Goal: Task Accomplishment & Management: Use online tool/utility

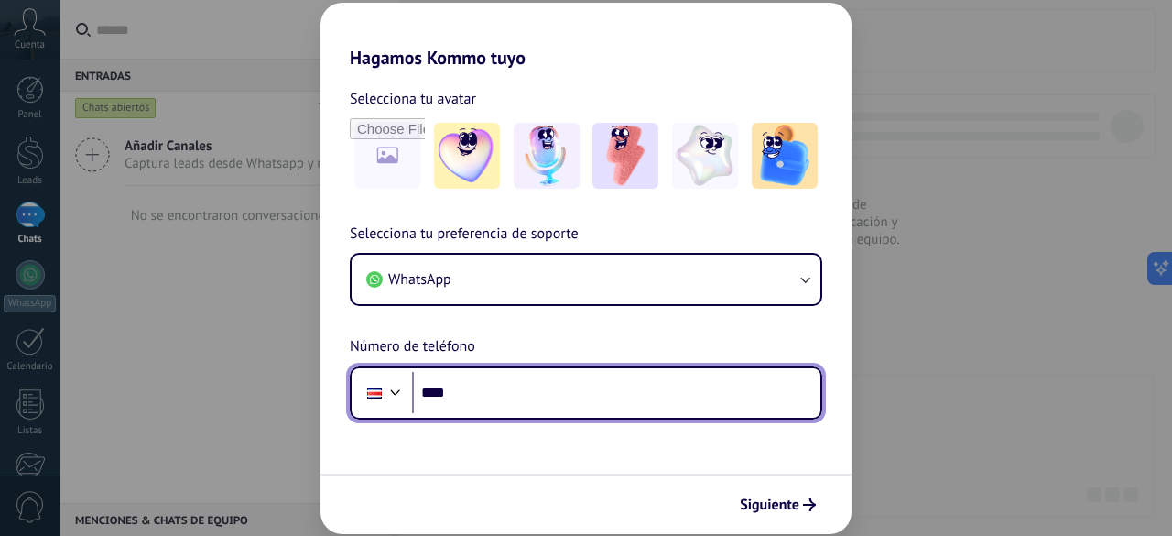
click at [505, 395] on input "****" at bounding box center [616, 393] width 408 height 42
type input "**********"
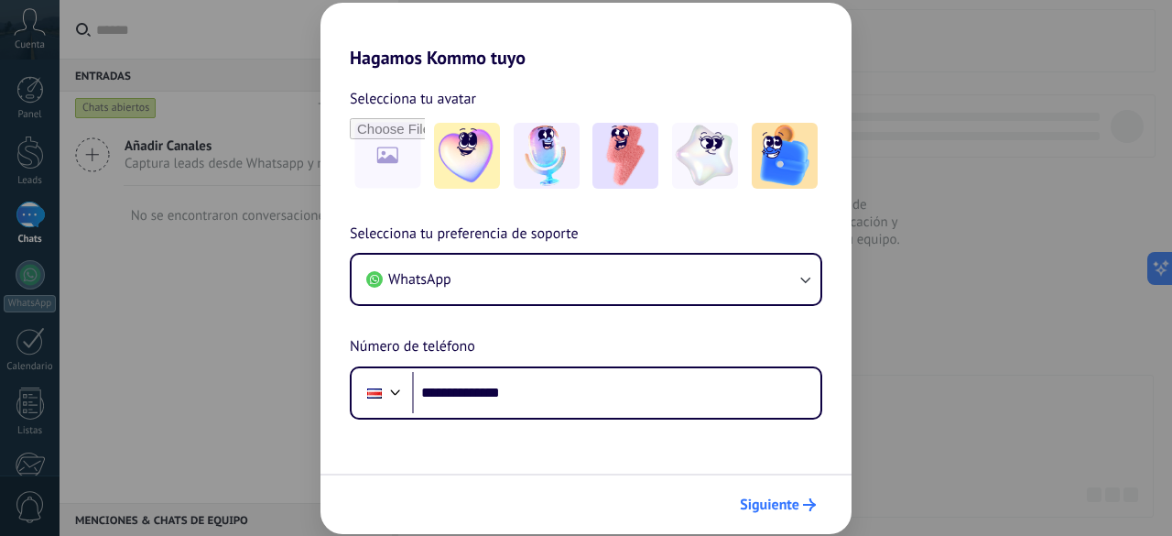
click at [764, 506] on span "Siguiente" at bounding box center [770, 504] width 60 height 13
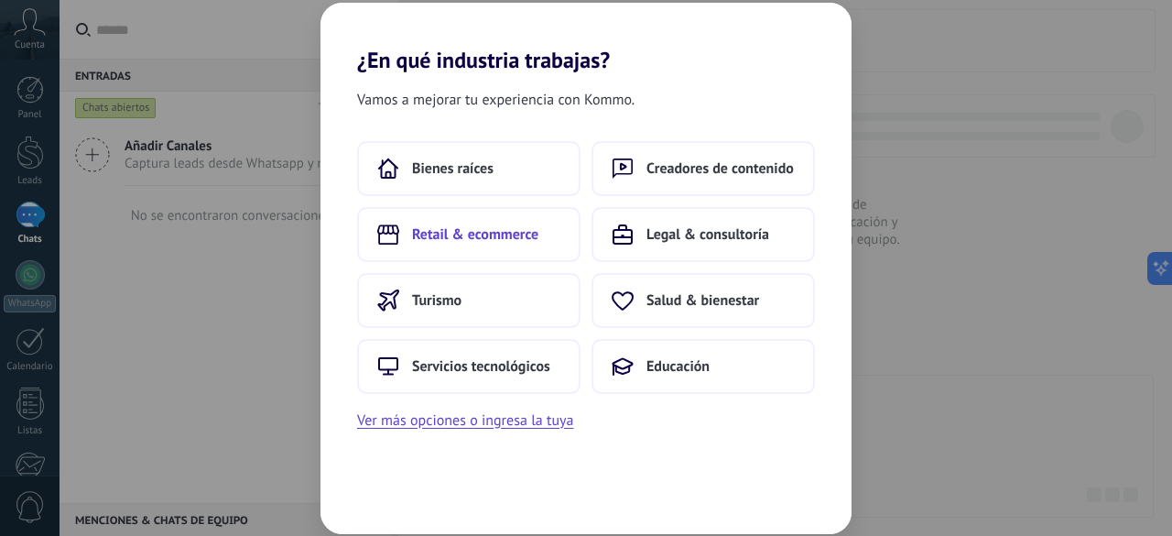
click at [454, 232] on span "Retail & ecommerce" at bounding box center [475, 234] width 126 height 18
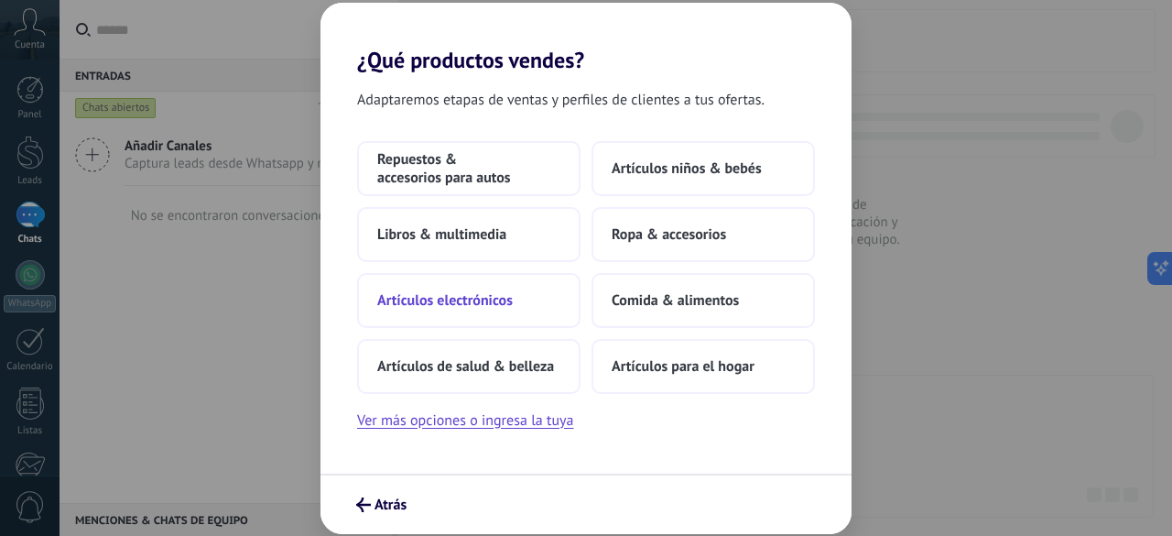
click at [467, 315] on button "Artículos electrónicos" at bounding box center [468, 300] width 223 height 55
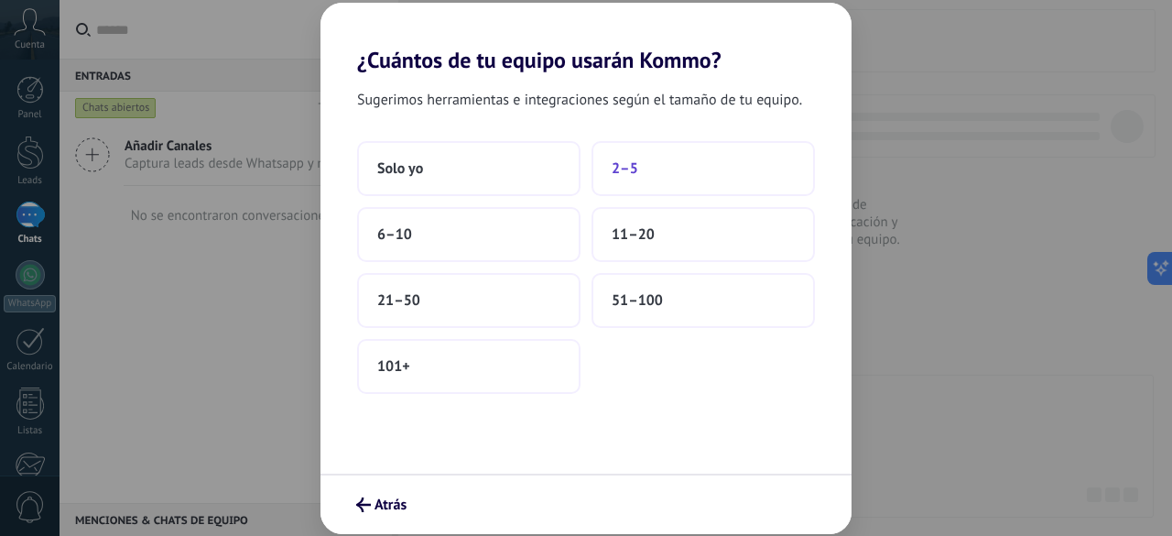
click at [634, 168] on span "2–5" at bounding box center [625, 168] width 27 height 18
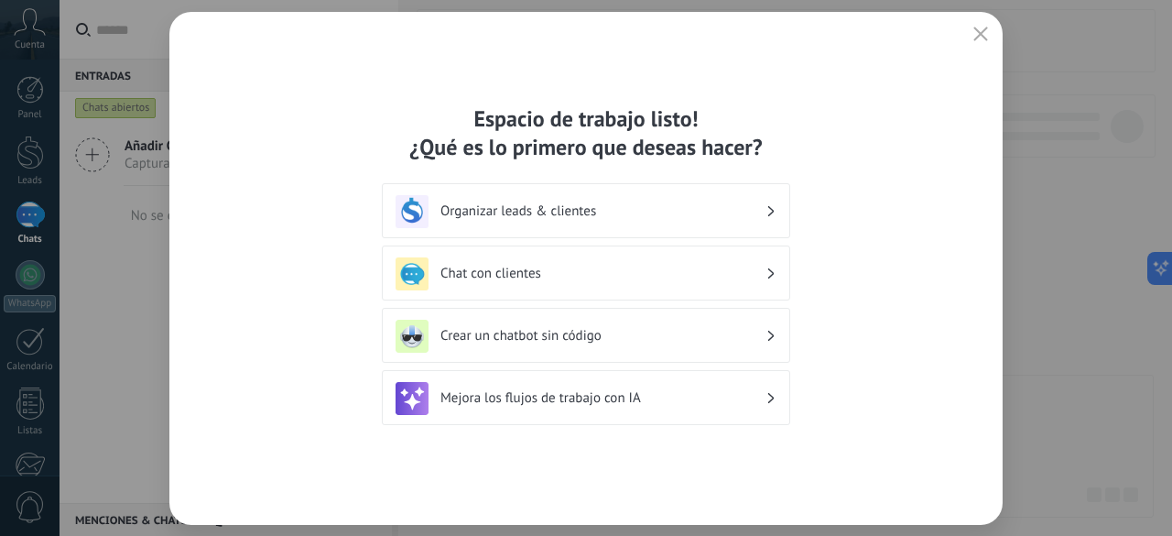
click at [653, 402] on h3 "Mejora los flujos de trabajo con IA" at bounding box center [602, 397] width 325 height 17
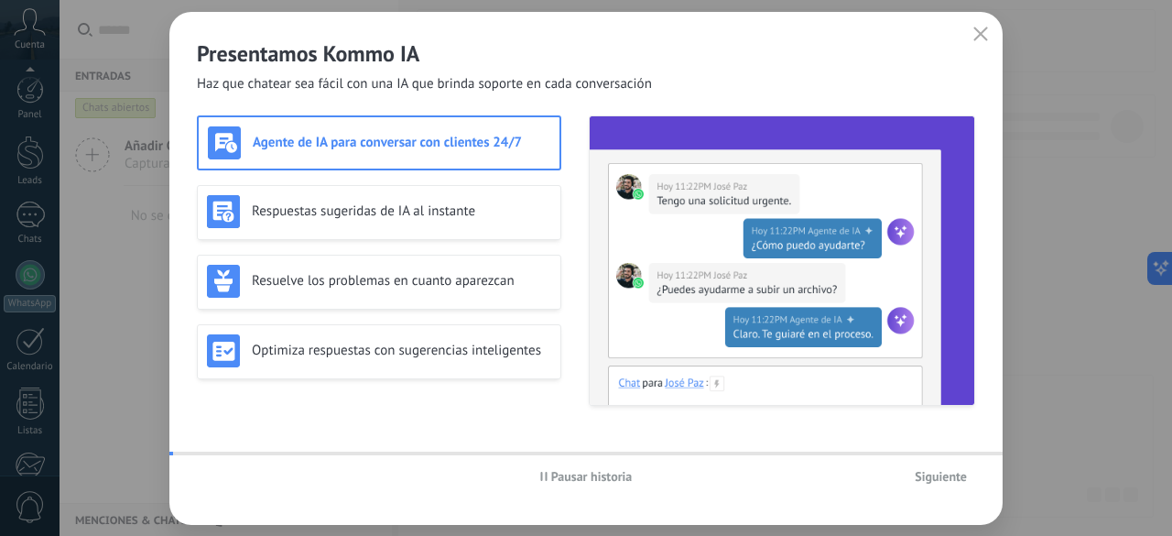
scroll to position [224, 0]
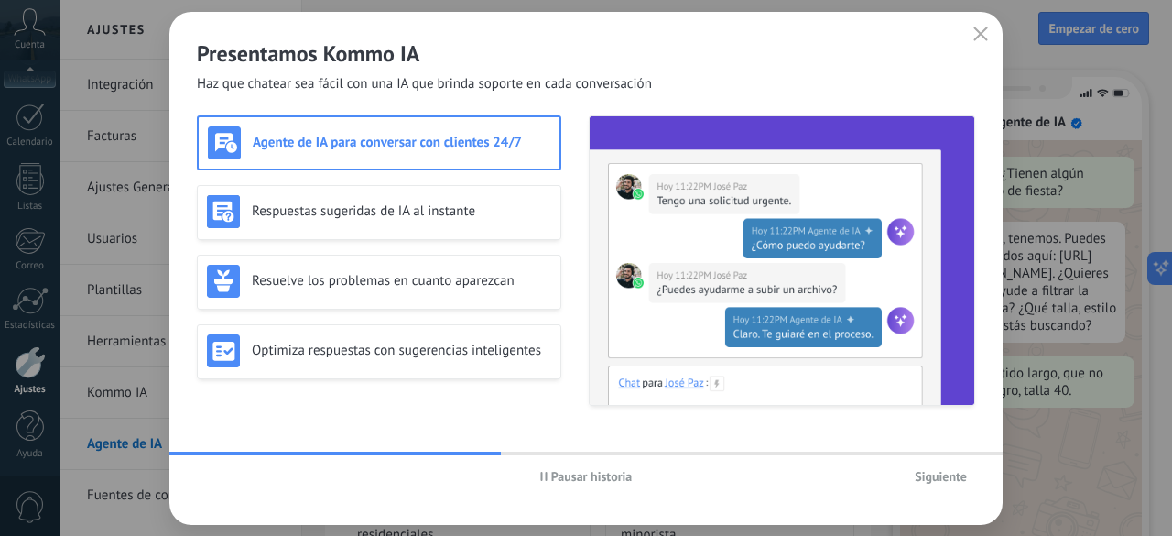
click at [948, 478] on span "Siguiente" at bounding box center [941, 476] width 52 height 13
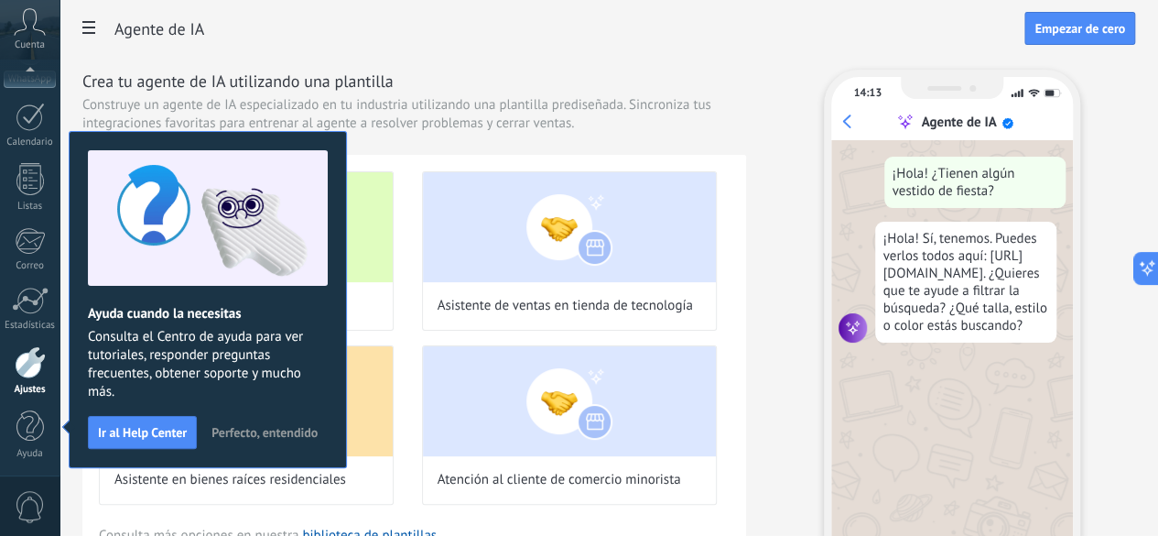
click at [273, 431] on span "Perfecto, entendido" at bounding box center [264, 432] width 106 height 13
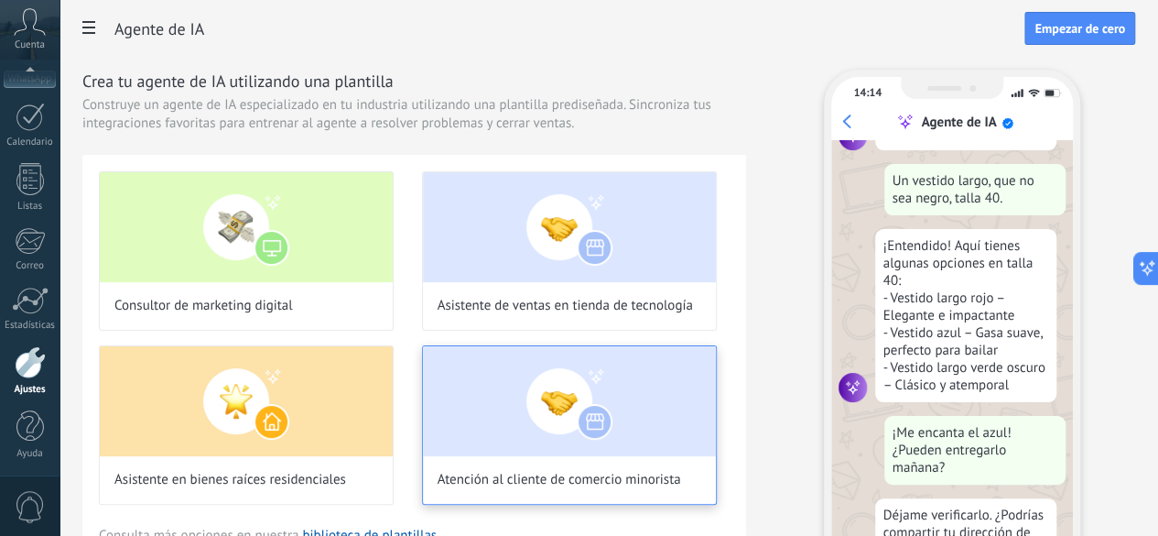
scroll to position [0, 0]
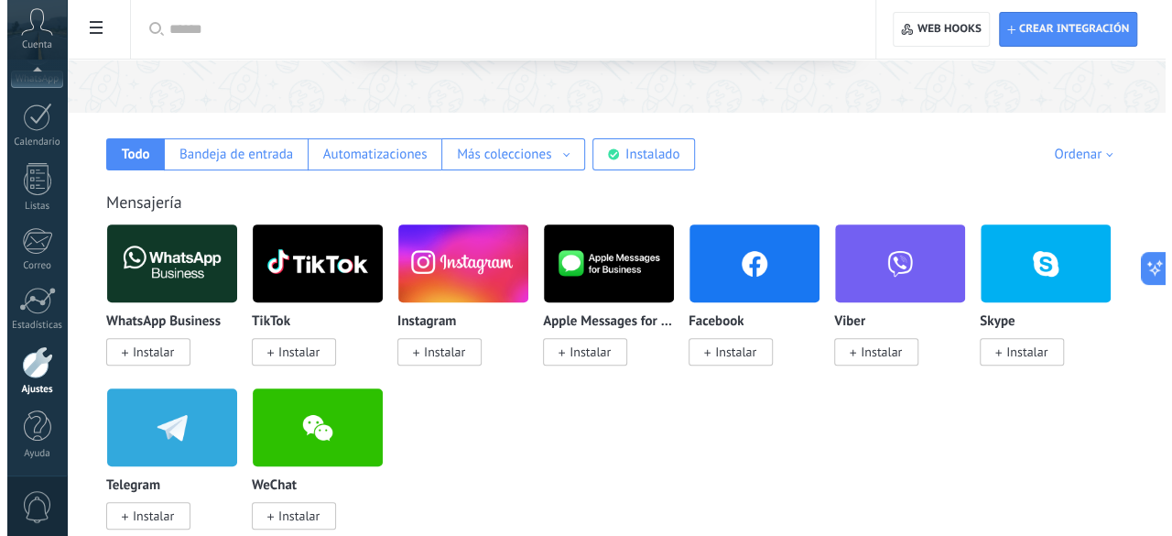
scroll to position [275, 0]
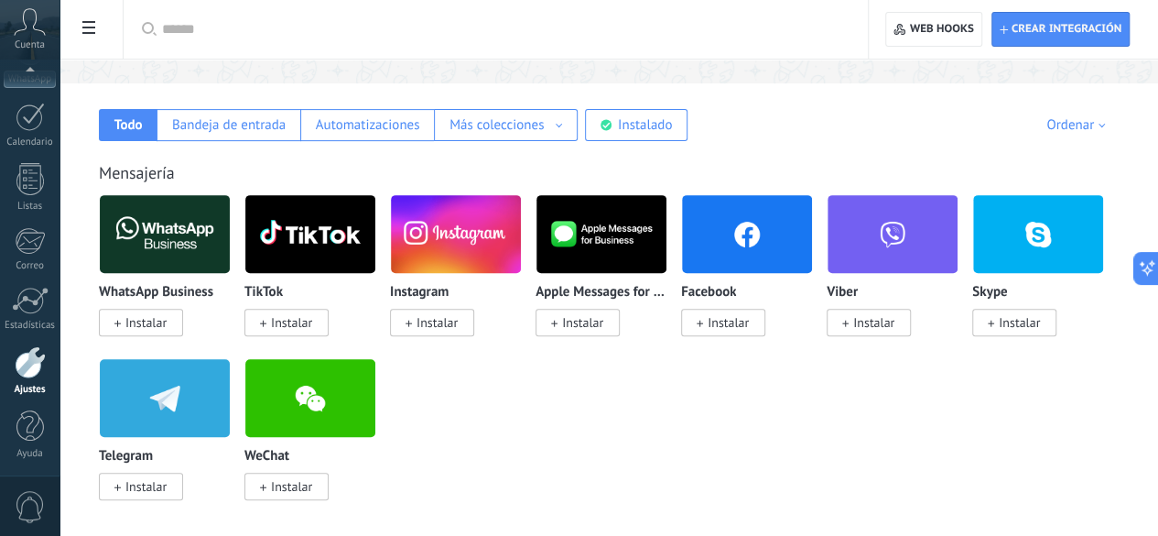
click at [230, 233] on img at bounding box center [165, 234] width 130 height 89
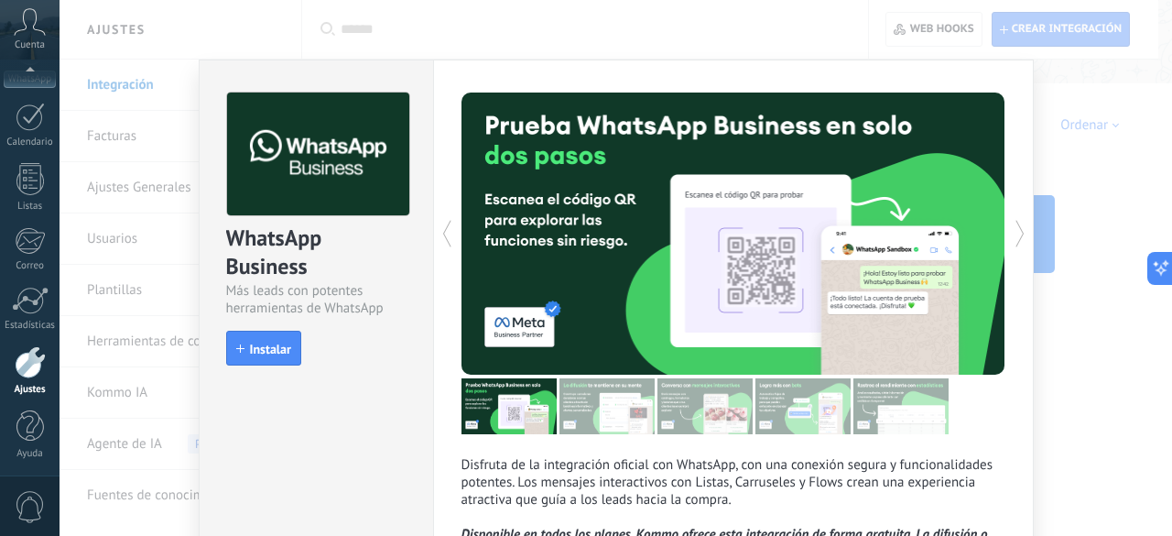
click at [255, 353] on span "Instalar" at bounding box center [270, 348] width 41 height 13
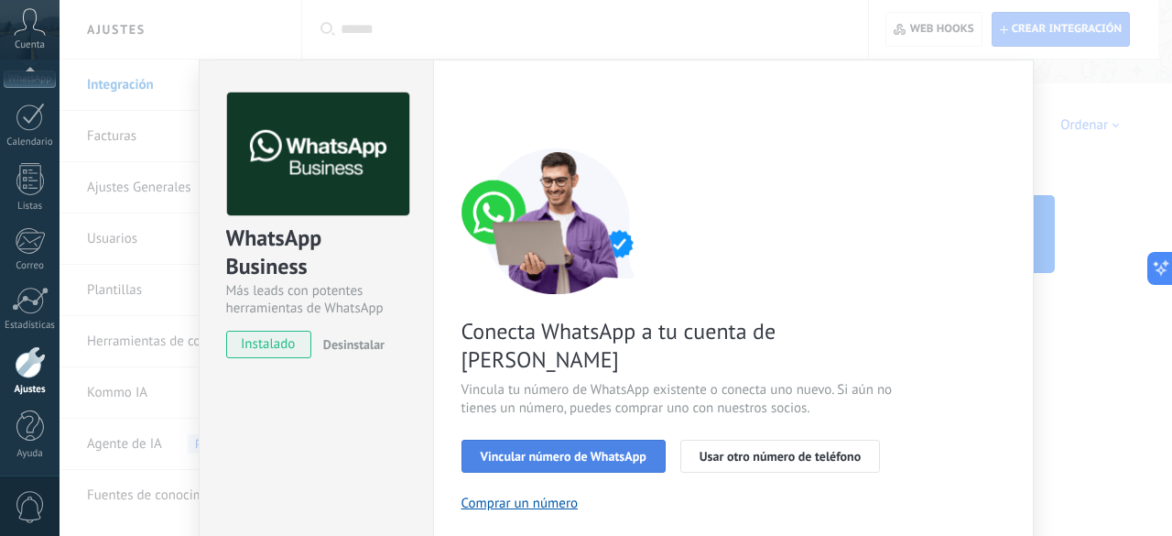
click at [580, 450] on span "Vincular número de WhatsApp" at bounding box center [564, 456] width 166 height 13
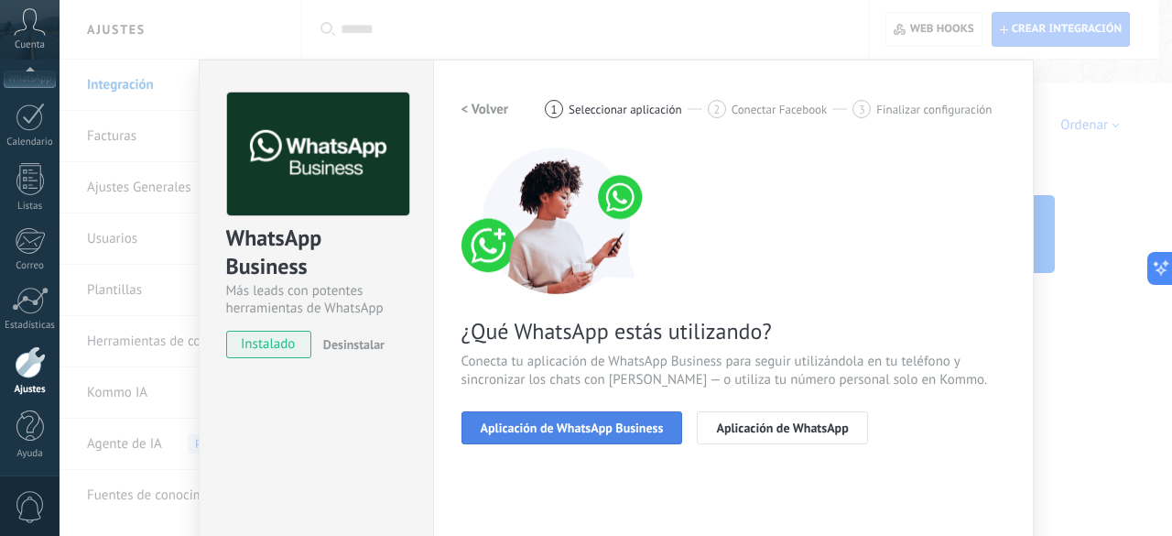
click at [521, 421] on span "Aplicación de WhatsApp Business" at bounding box center [572, 427] width 183 height 13
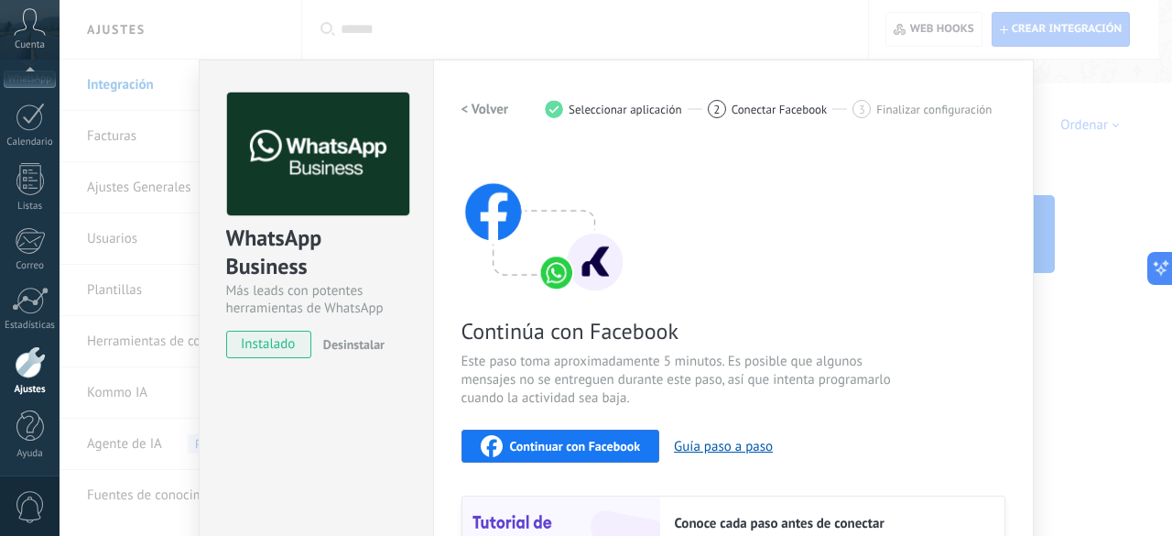
click at [579, 443] on span "Continuar con Facebook" at bounding box center [575, 445] width 131 height 13
click at [571, 440] on span "Continuar con Facebook" at bounding box center [575, 445] width 131 height 13
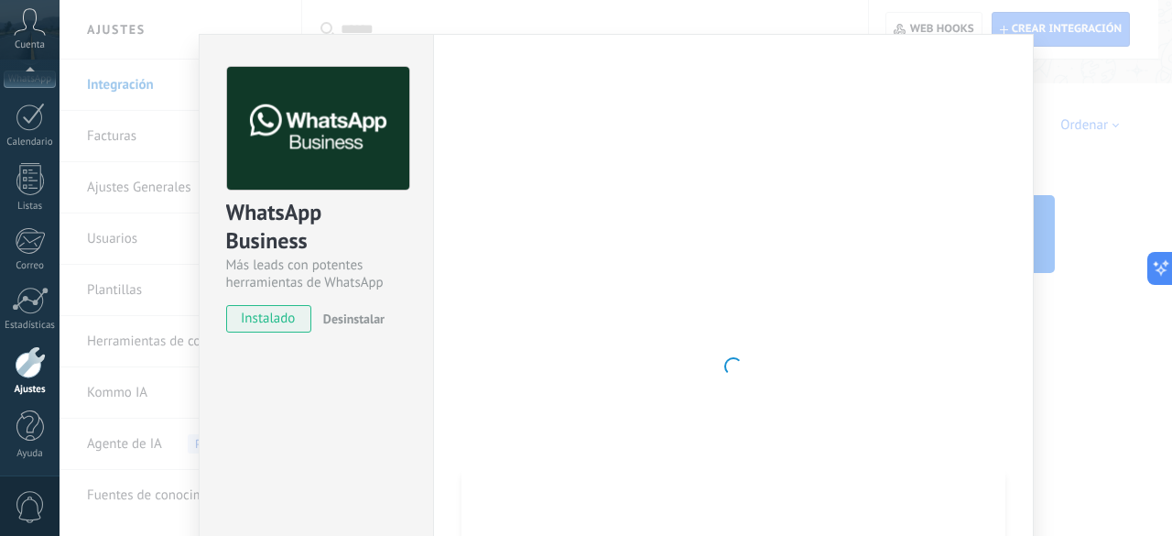
scroll to position [0, 0]
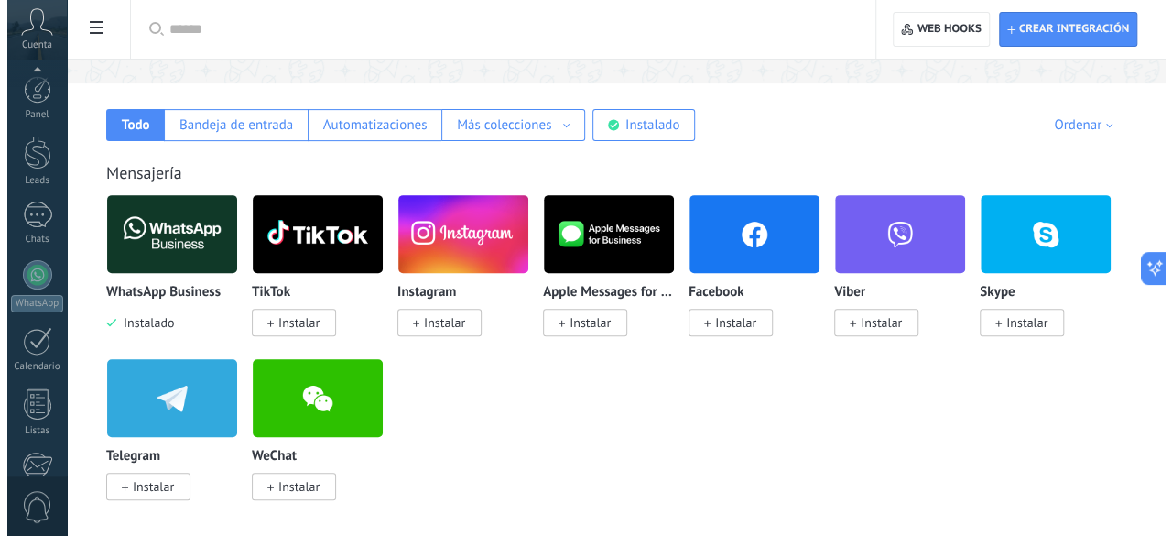
scroll to position [224, 0]
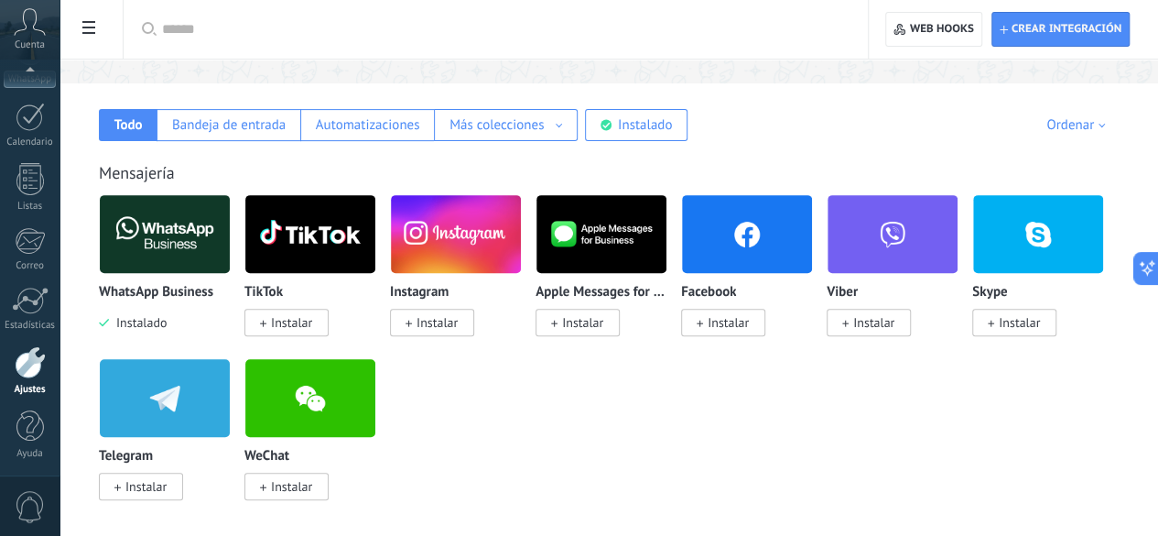
click at [230, 236] on img at bounding box center [165, 234] width 130 height 89
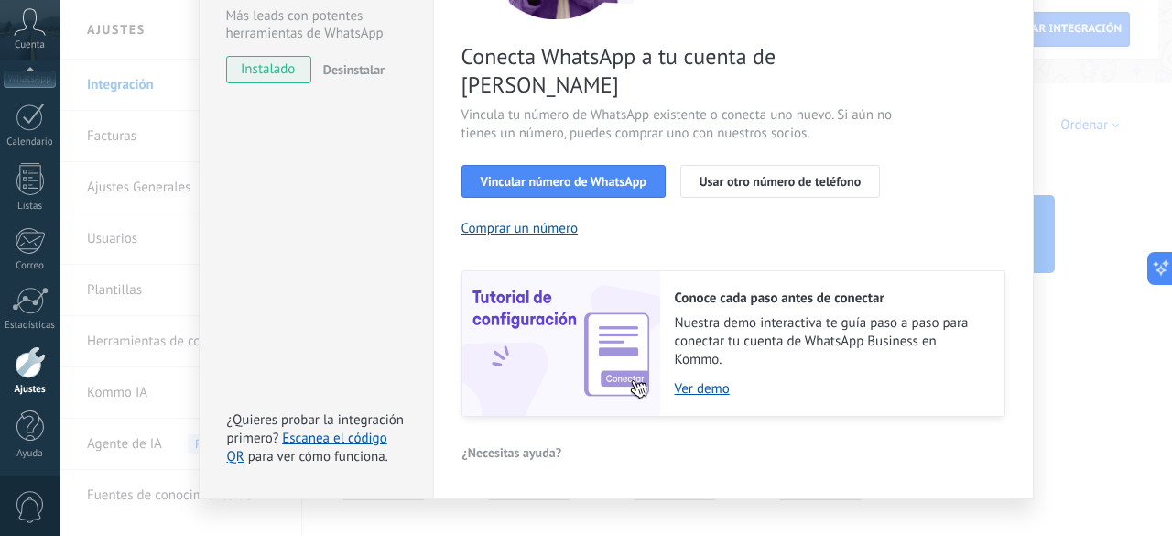
scroll to position [183, 0]
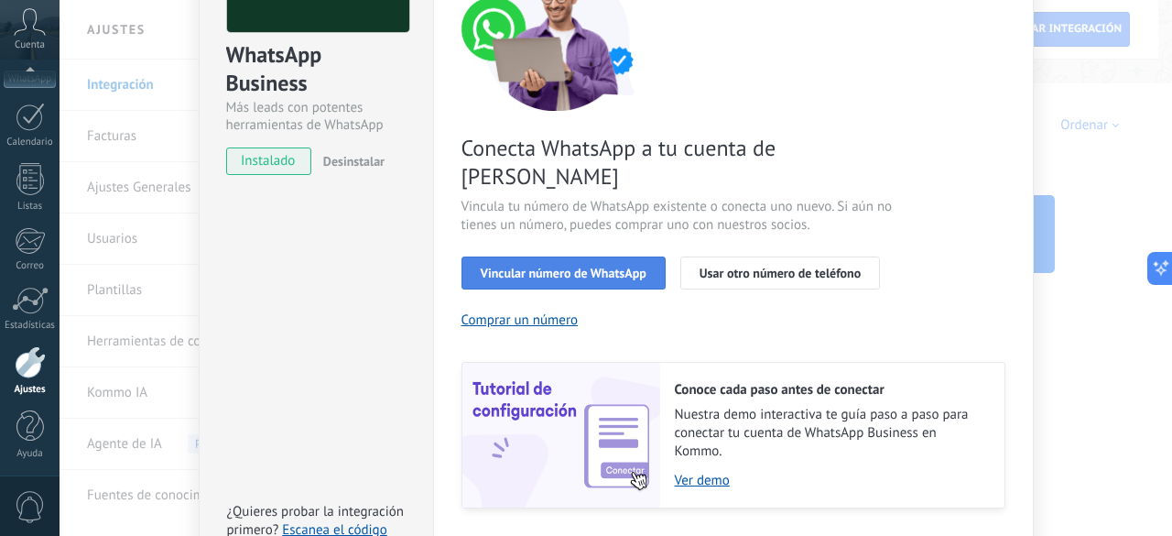
click at [571, 266] on span "Vincular número de WhatsApp" at bounding box center [564, 272] width 166 height 13
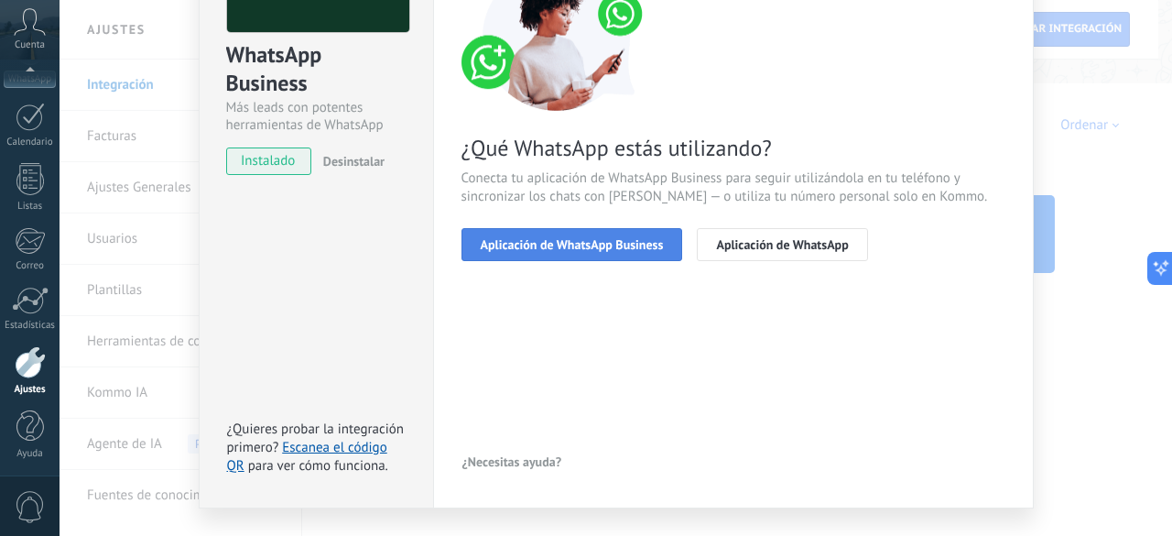
click at [597, 245] on span "Aplicación de WhatsApp Business" at bounding box center [572, 244] width 183 height 13
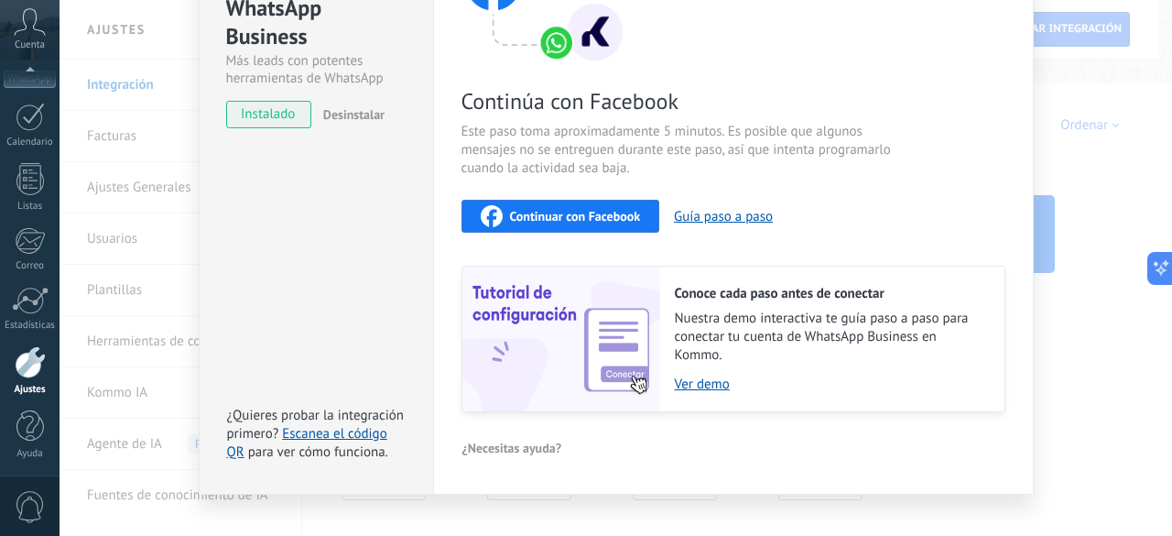
scroll to position [255, 0]
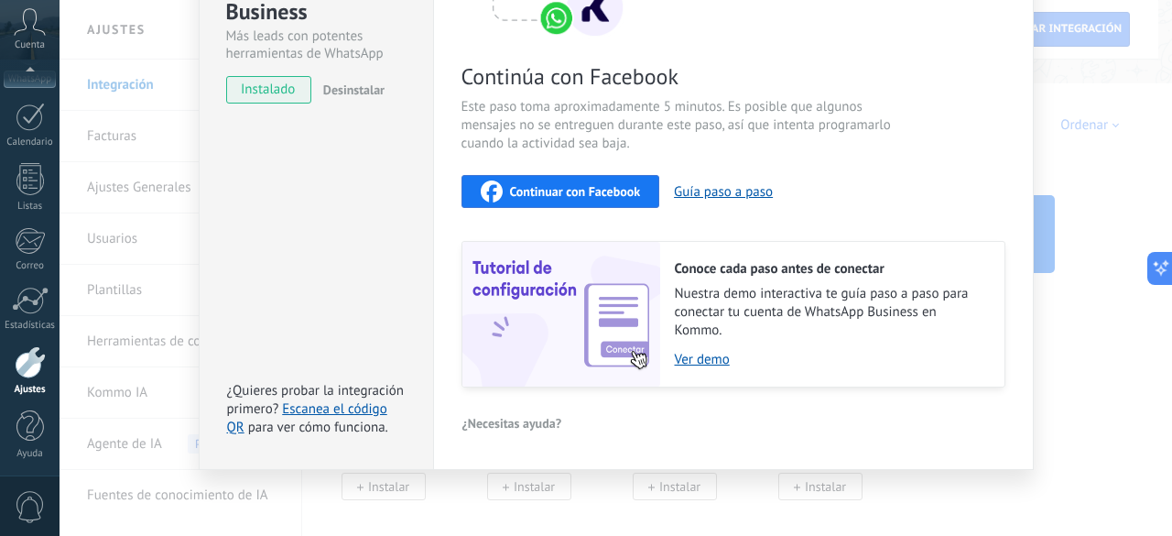
click at [593, 193] on span "Continuar con Facebook" at bounding box center [575, 191] width 131 height 13
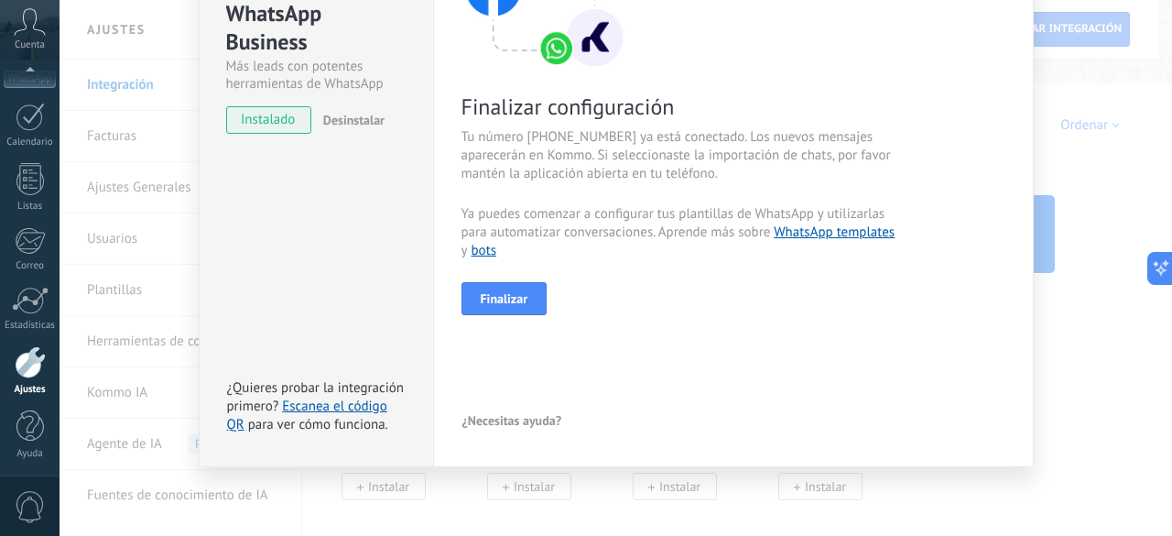
scroll to position [223, 0]
click at [500, 311] on button "Finalizar" at bounding box center [504, 299] width 86 height 33
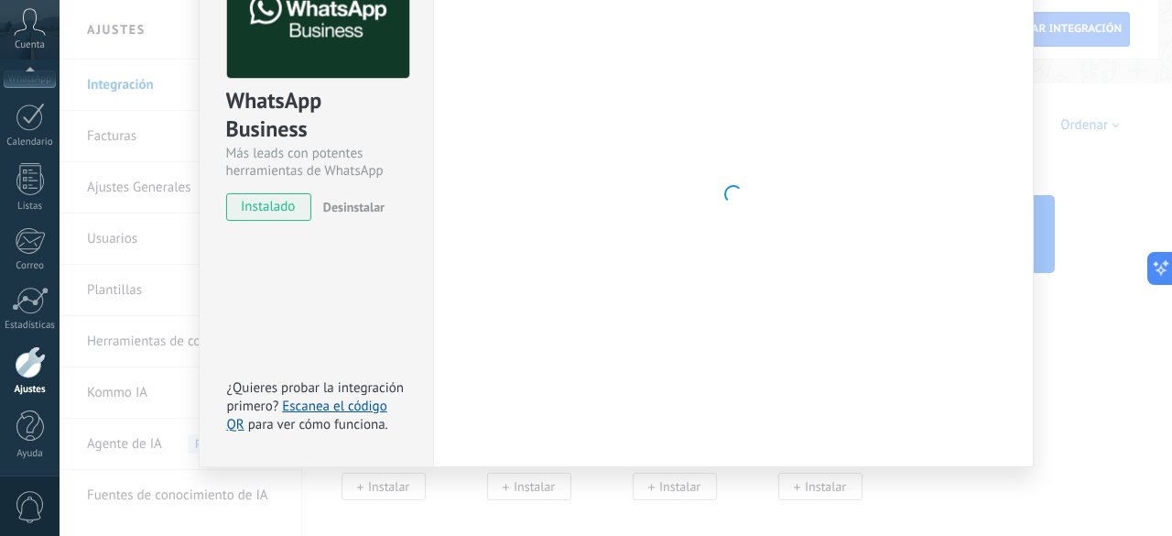
scroll to position [137, 0]
click at [1035, 265] on div "WhatsApp Business Más leads con potentes herramientas de WhatsApp instalado Des…" at bounding box center [616, 268] width 1112 height 536
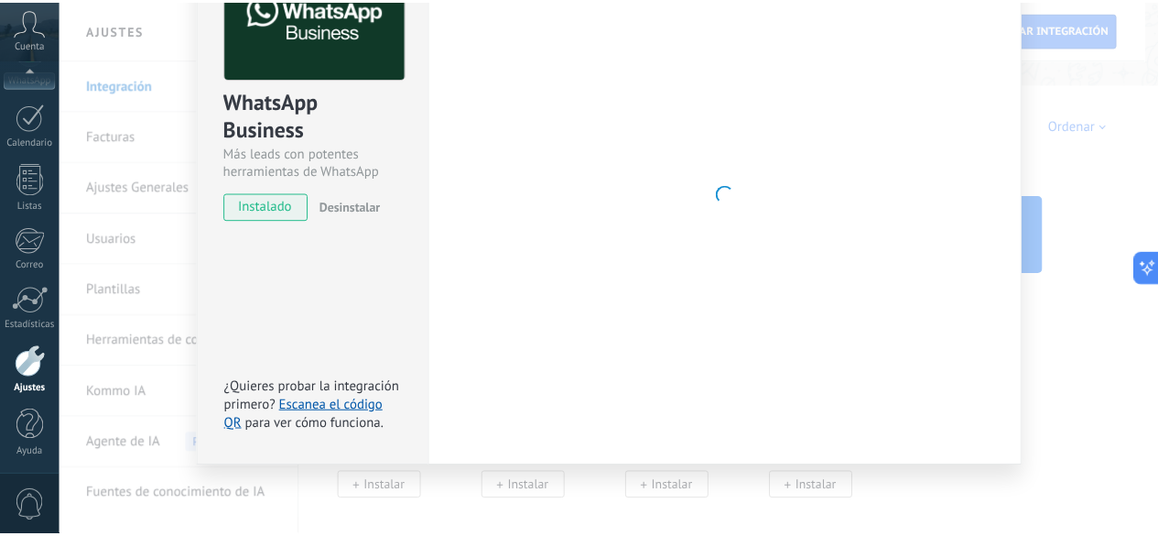
scroll to position [0, 0]
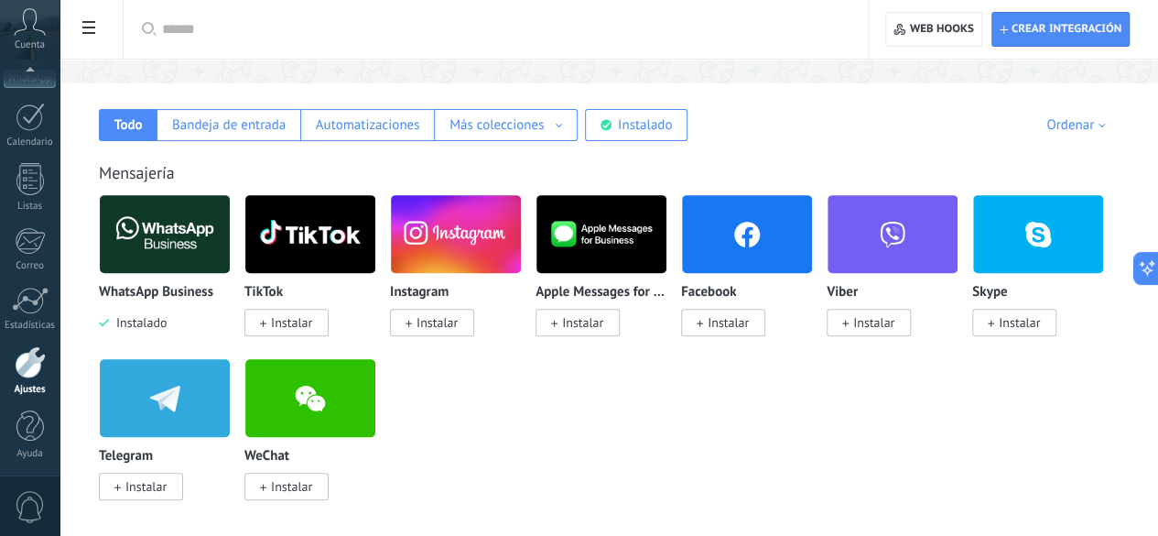
click at [38, 30] on use at bounding box center [30, 21] width 31 height 27
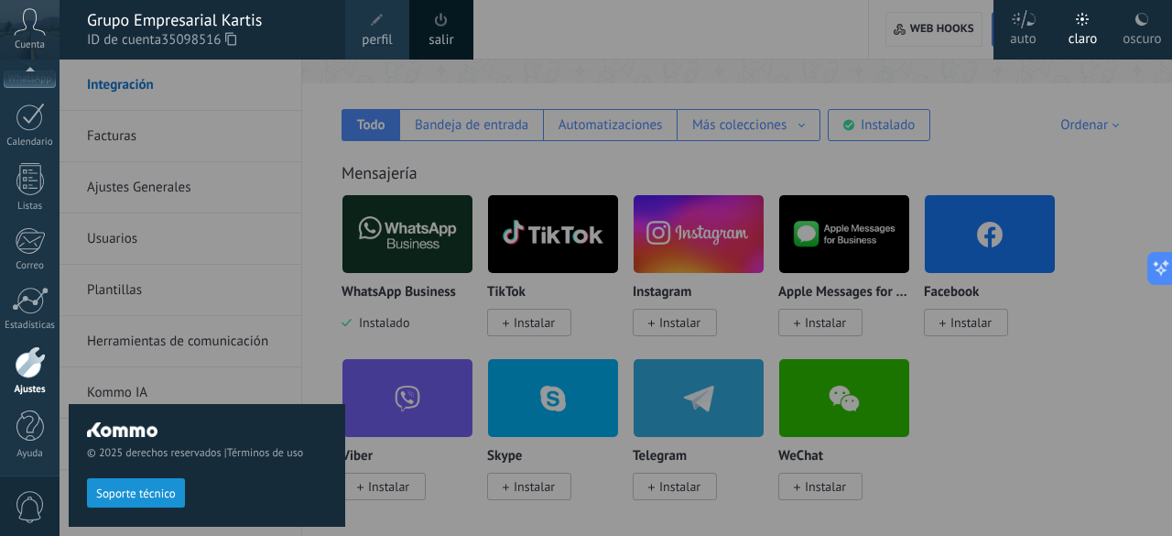
click at [688, 63] on div at bounding box center [646, 268] width 1172 height 536
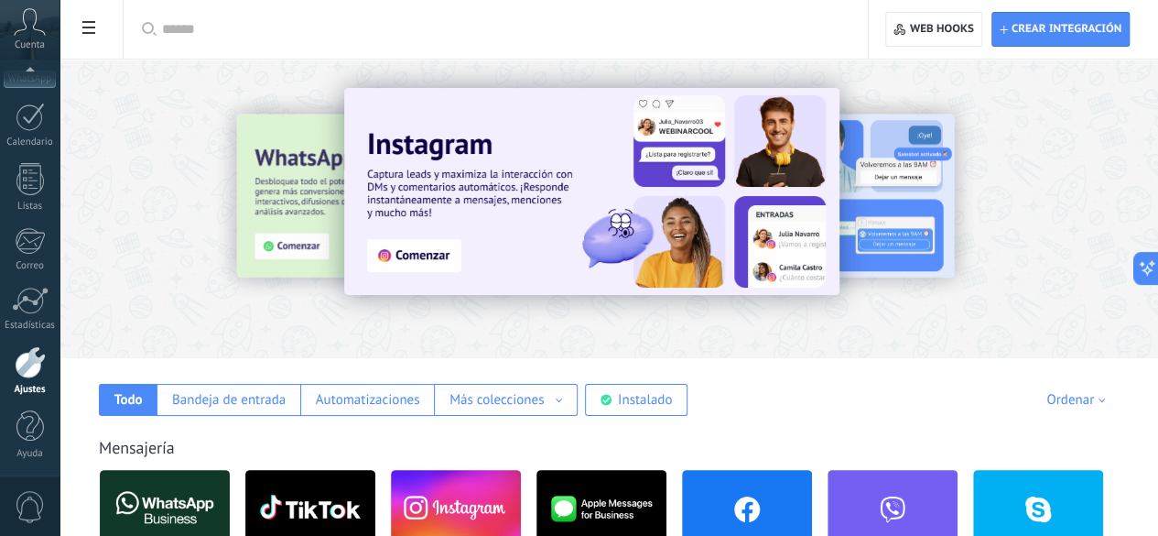
click at [330, 100] on div at bounding box center [609, 203] width 1099 height 263
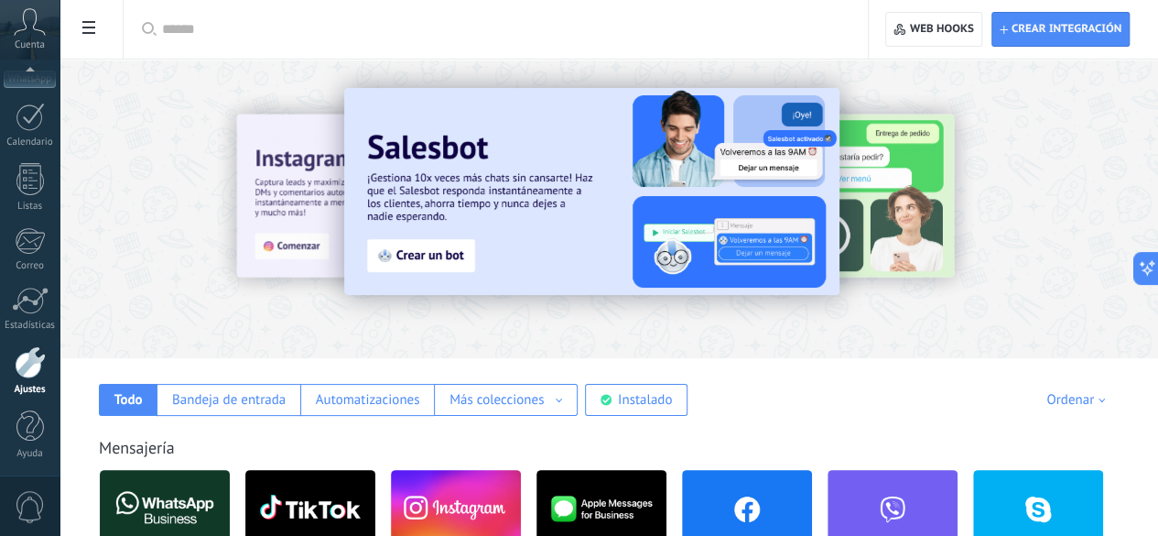
click at [21, 23] on icon at bounding box center [30, 21] width 32 height 27
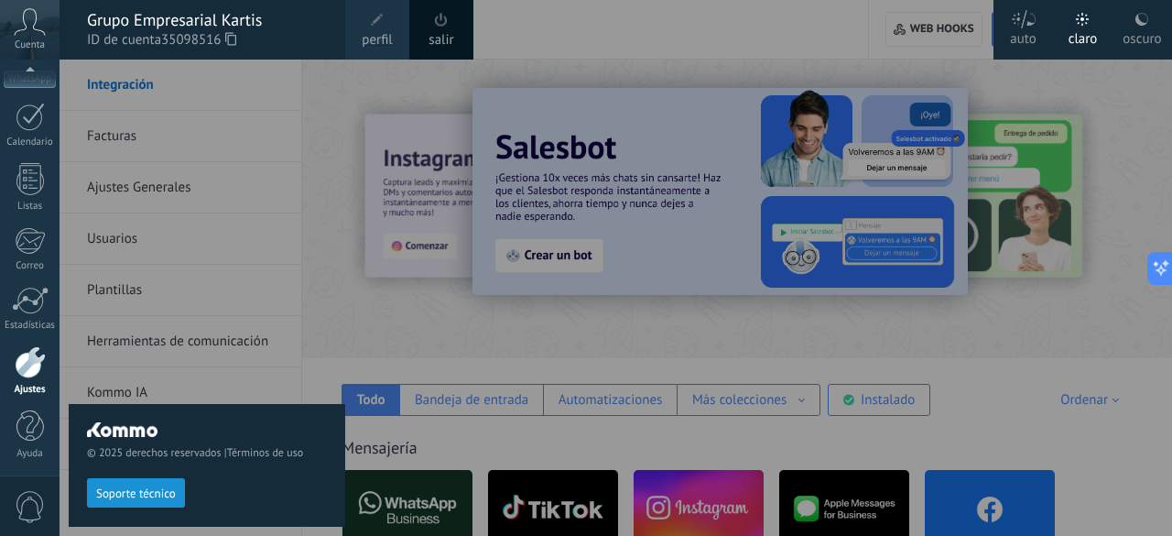
click at [375, 38] on span "perfil" at bounding box center [377, 40] width 30 height 20
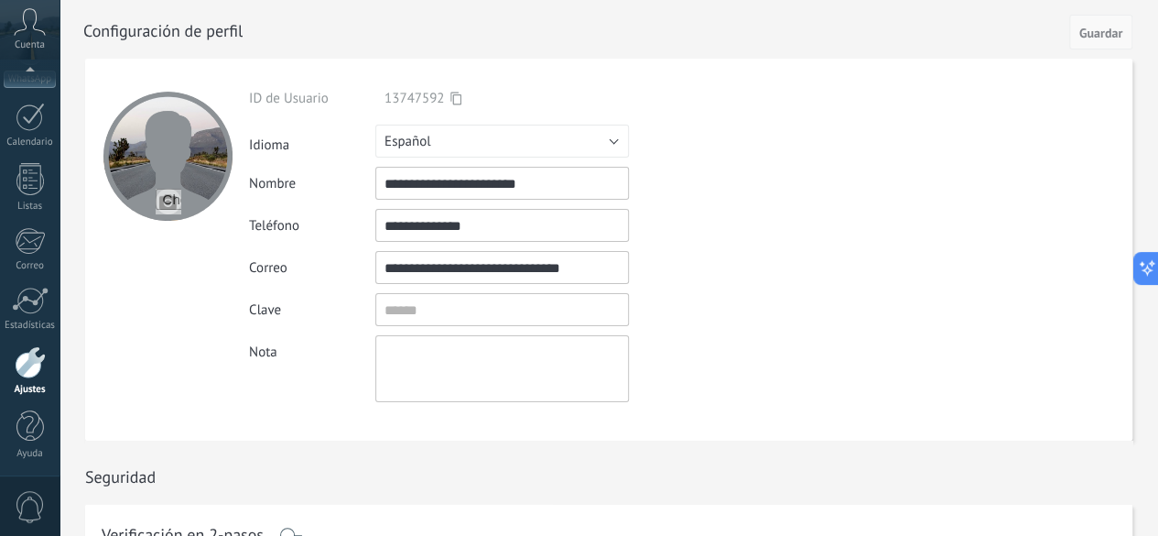
click at [1086, 30] on span "Guardar" at bounding box center [1100, 33] width 43 height 13
click at [1102, 34] on span "Guardar" at bounding box center [1100, 33] width 43 height 13
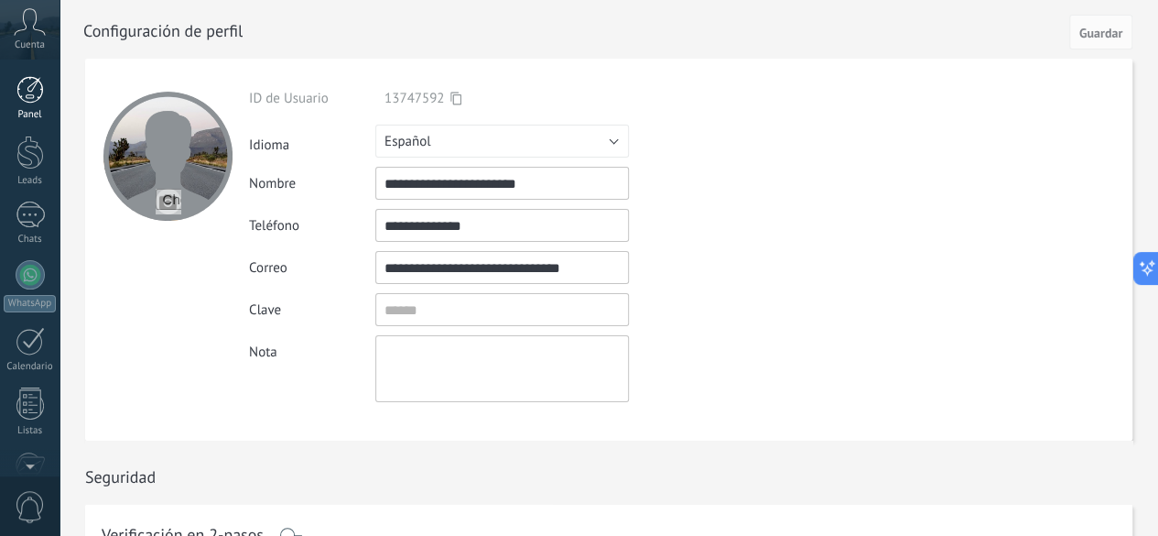
click at [20, 107] on link "Panel" at bounding box center [30, 98] width 60 height 45
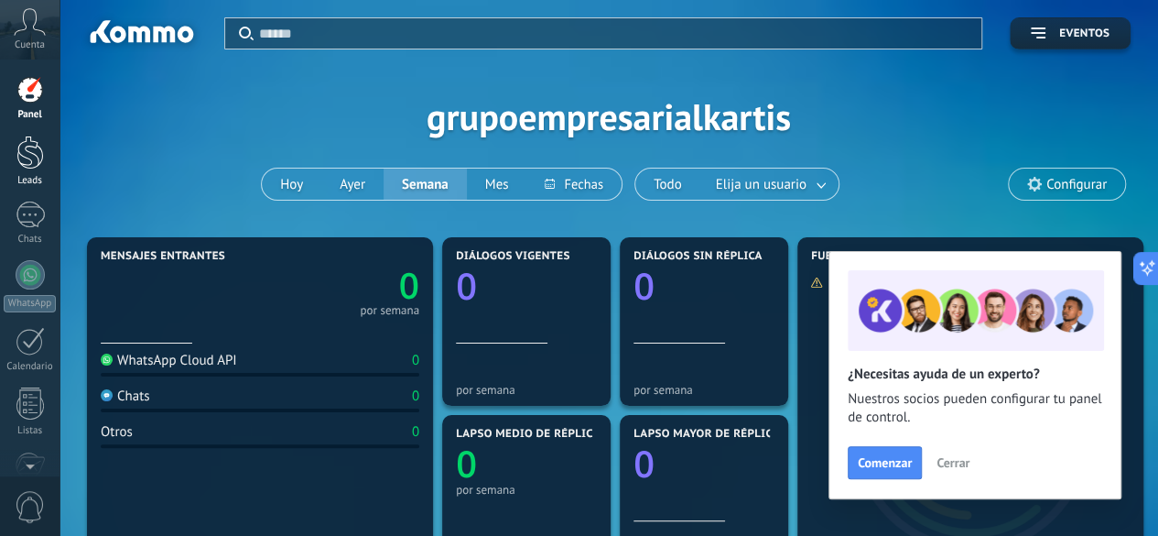
click at [35, 148] on div at bounding box center [29, 153] width 27 height 34
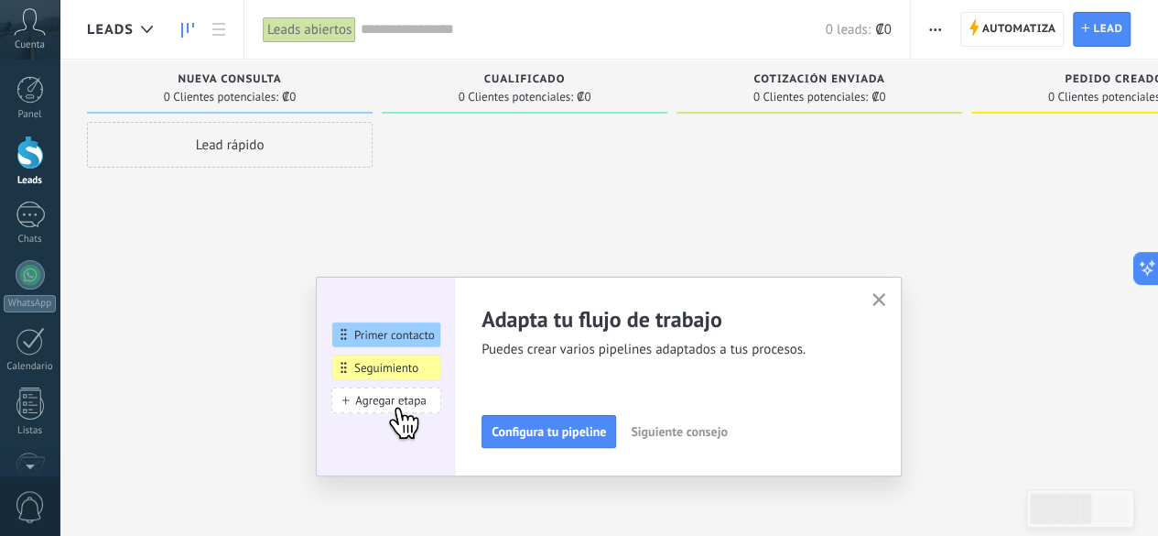
click at [934, 21] on span "button" at bounding box center [935, 29] width 12 height 35
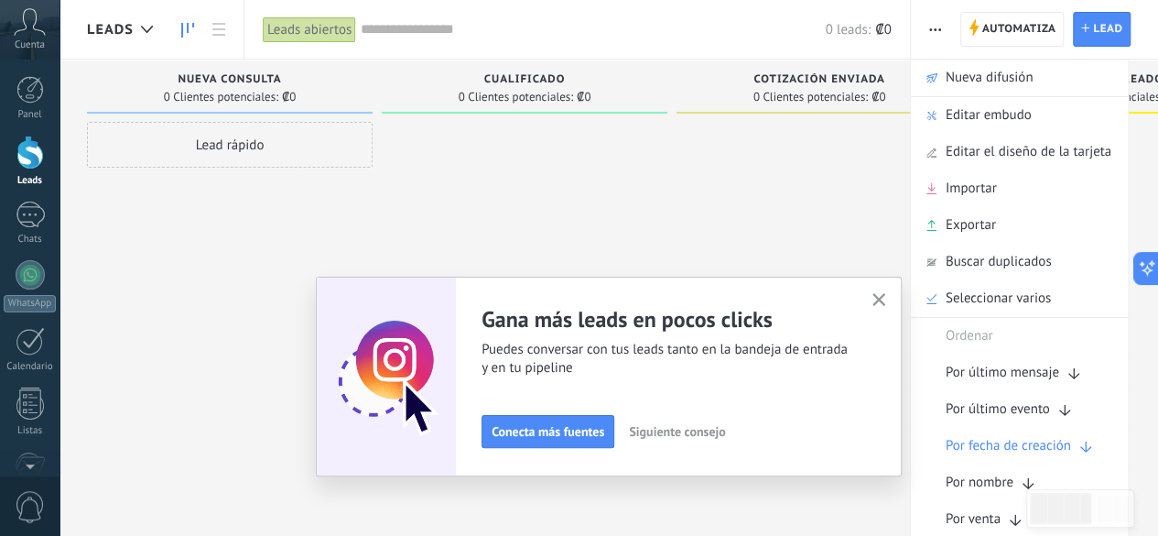
click at [951, 193] on span "Importar" at bounding box center [971, 188] width 51 height 37
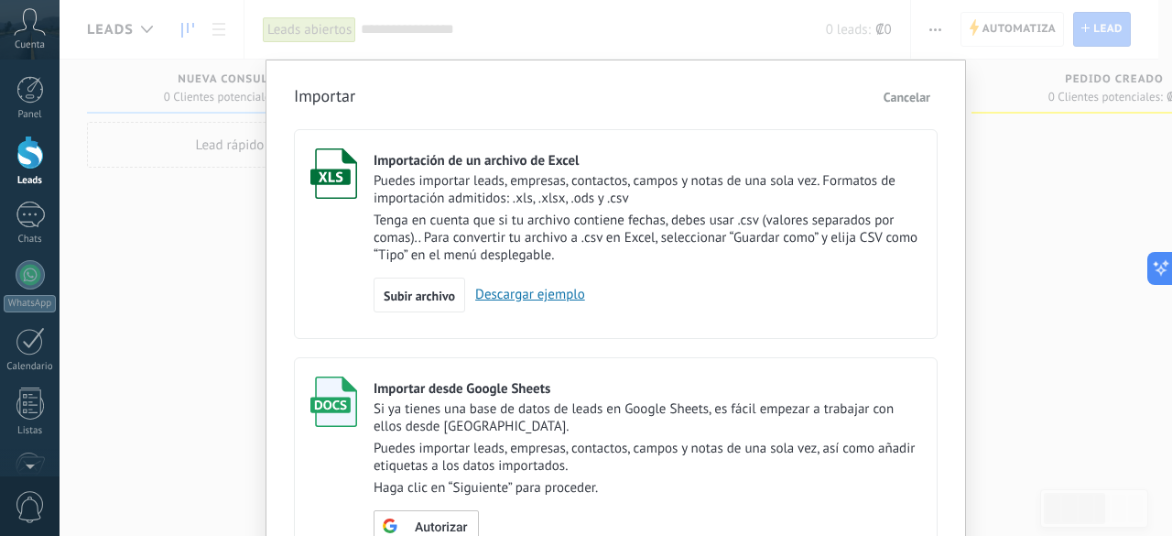
click at [353, 170] on label "Importación de un archivo de Excel Puedes importar leads, empresas, contactos, …" at bounding box center [616, 234] width 644 height 210
click at [401, 298] on span "Subir archivo" at bounding box center [419, 295] width 71 height 13
click at [0, 0] on input "Importación de un archivo de Excel Puedes importar leads, empresas, contactos, …" at bounding box center [0, 0] width 0 height 0
